Goal: Task Accomplishment & Management: Manage account settings

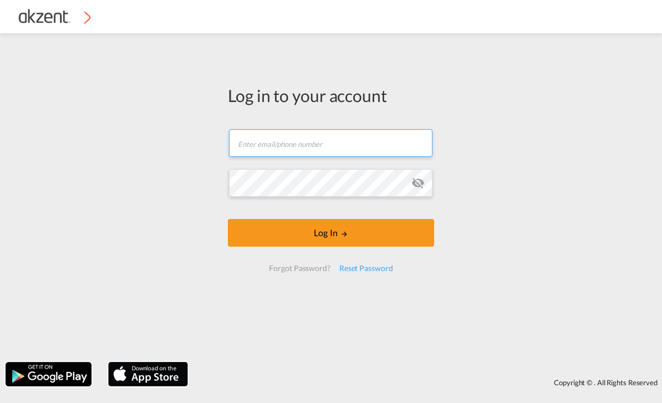
click at [254, 146] on input "text" at bounding box center [331, 143] width 204 height 28
type input "[EMAIL_ADDRESS][DOMAIN_NAME]"
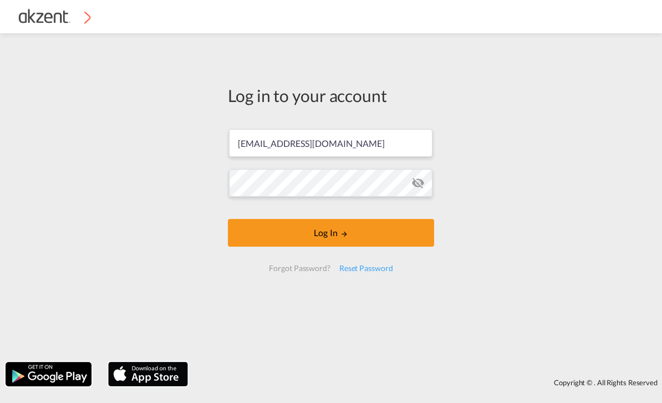
click at [255, 234] on button "Log In" at bounding box center [331, 233] width 206 height 28
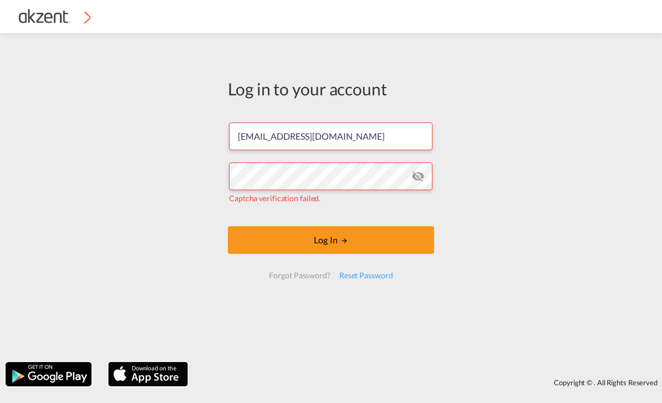
click at [420, 170] on md-icon "icon-eye-off" at bounding box center [418, 176] width 13 height 13
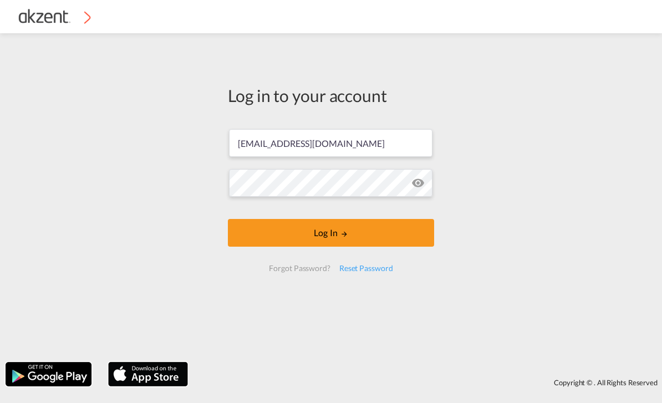
click at [280, 232] on button "Log In" at bounding box center [331, 233] width 206 height 28
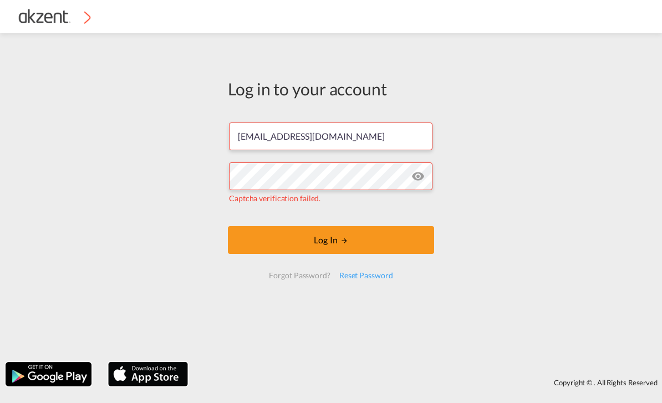
click at [256, 240] on button "Log In" at bounding box center [331, 240] width 206 height 28
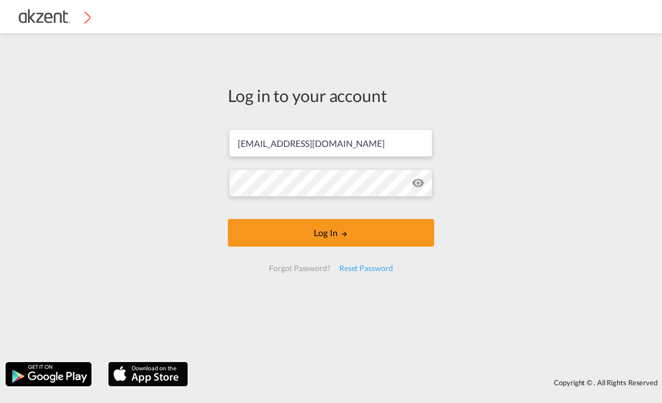
click at [252, 232] on button "Log In" at bounding box center [331, 233] width 206 height 28
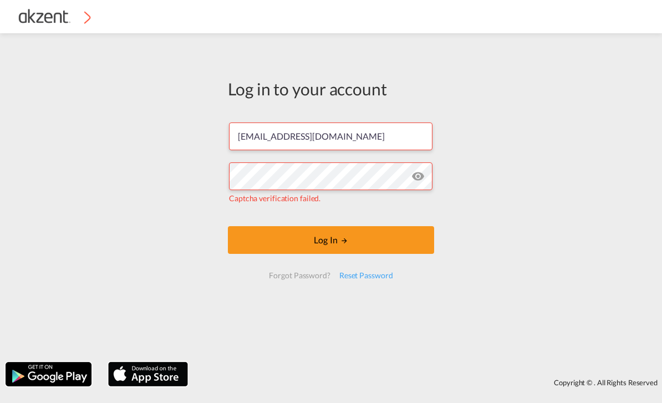
click at [143, 378] on img at bounding box center [148, 374] width 82 height 27
